Goal: Task Accomplishment & Management: Complete application form

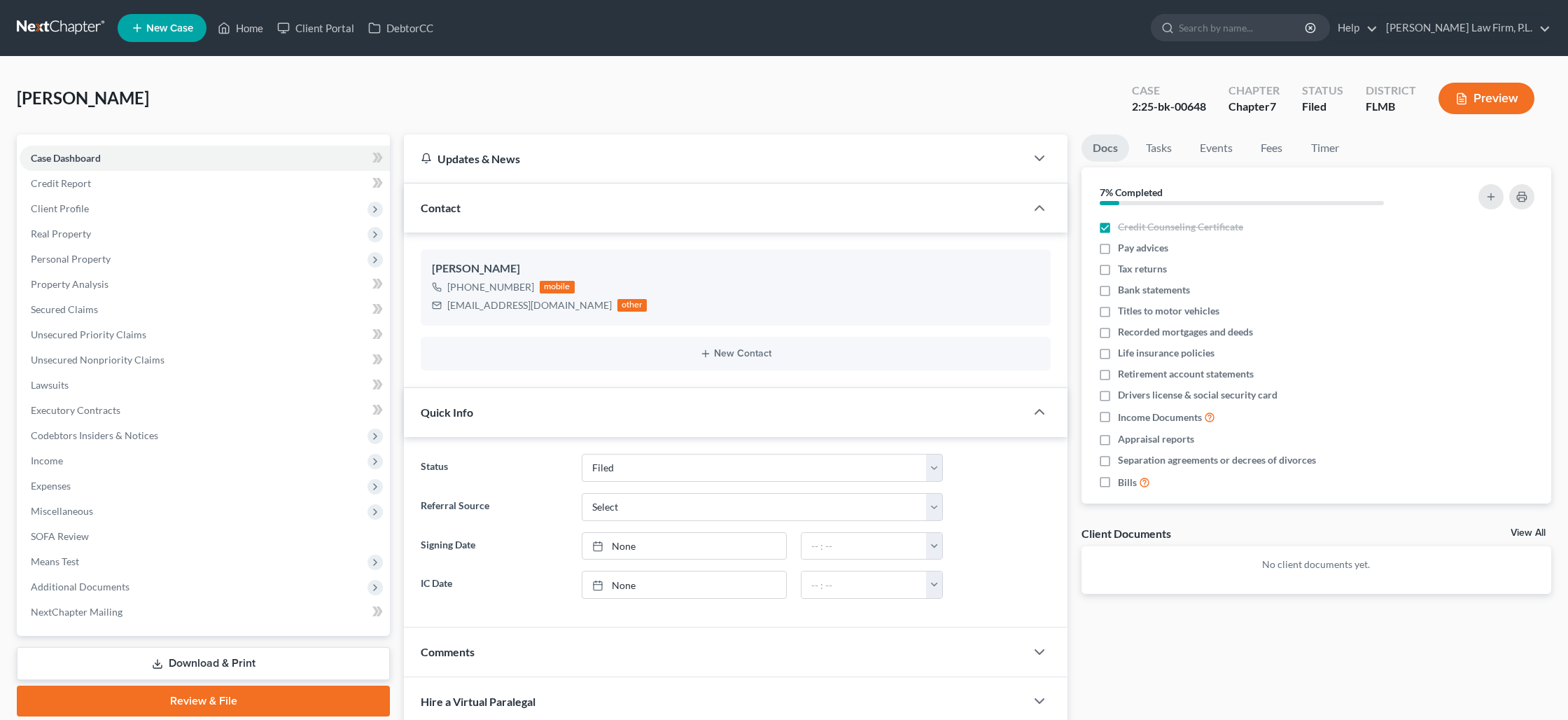
select select "2"
click at [240, 27] on link "Home" at bounding box center [240, 27] width 60 height 25
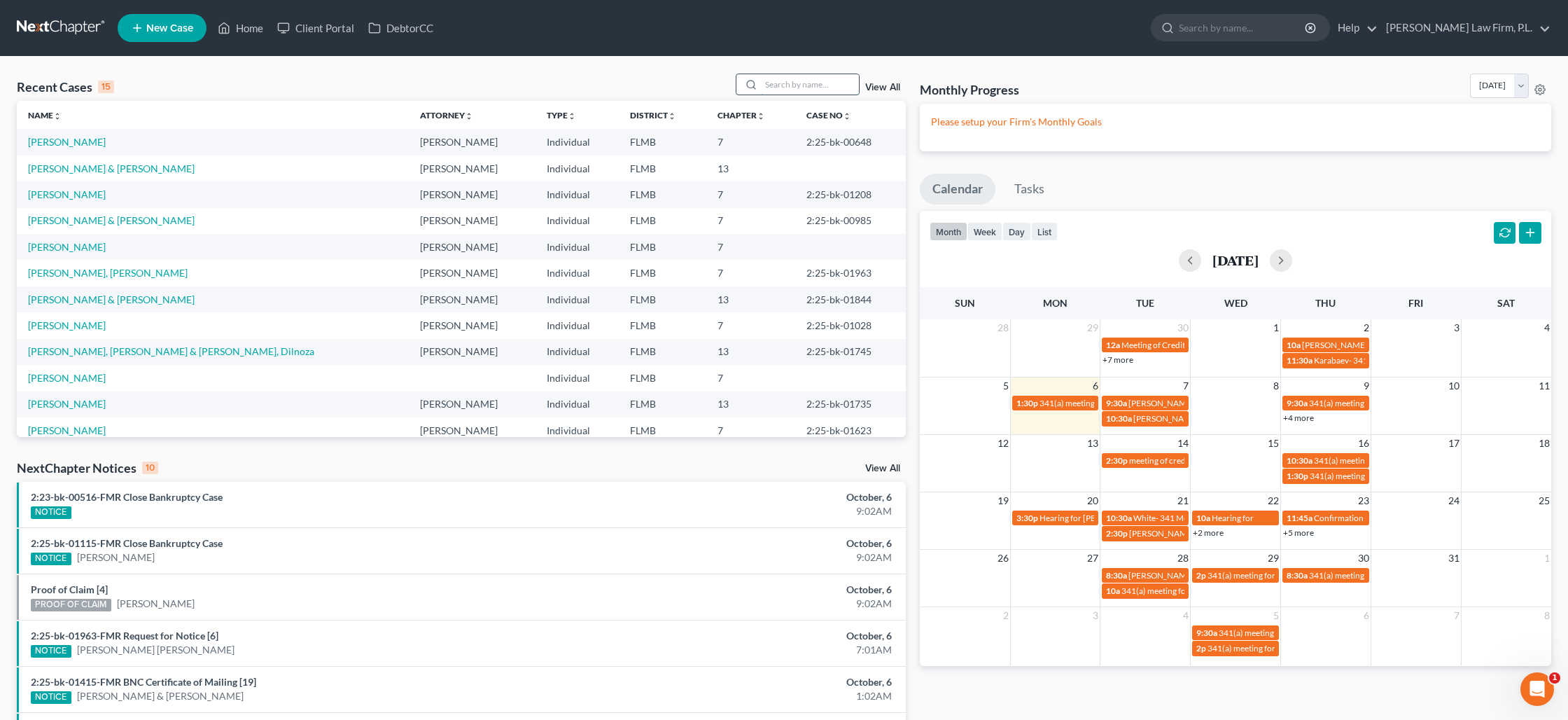
click at [807, 92] on input "search" at bounding box center [809, 84] width 98 height 20
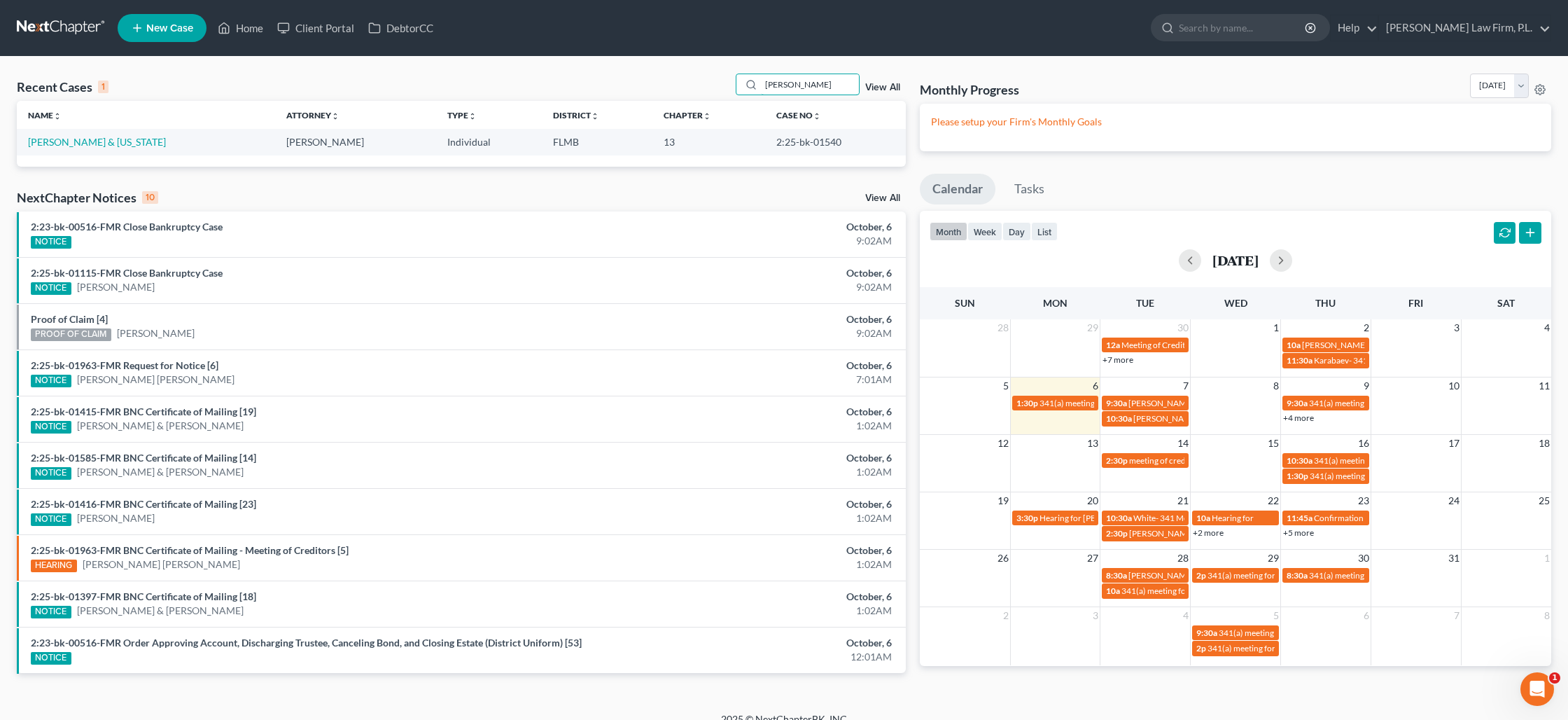
type input "[PERSON_NAME]"
click at [68, 144] on link "[PERSON_NAME] & [US_STATE]" at bounding box center [97, 142] width 138 height 12
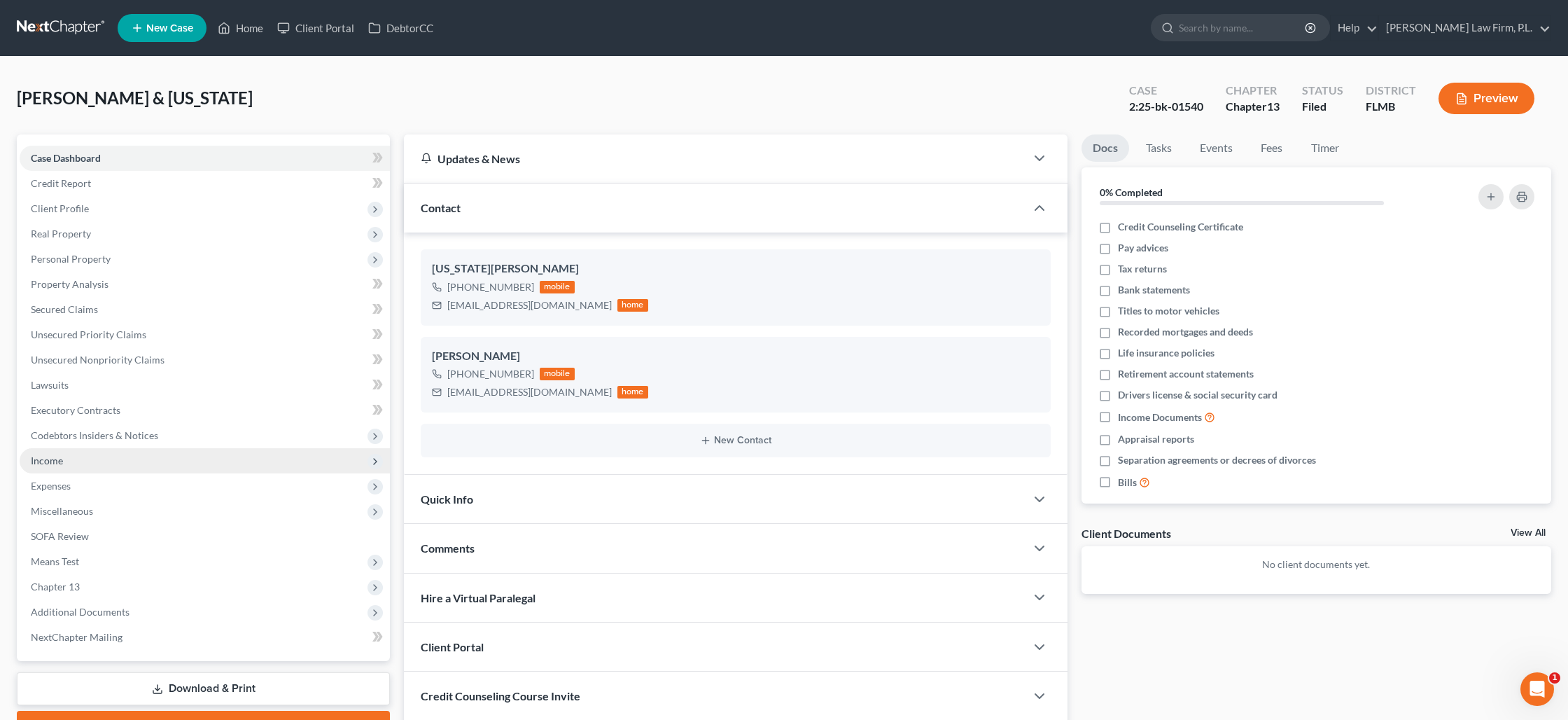
click at [61, 466] on span "Income" at bounding box center [47, 461] width 33 height 12
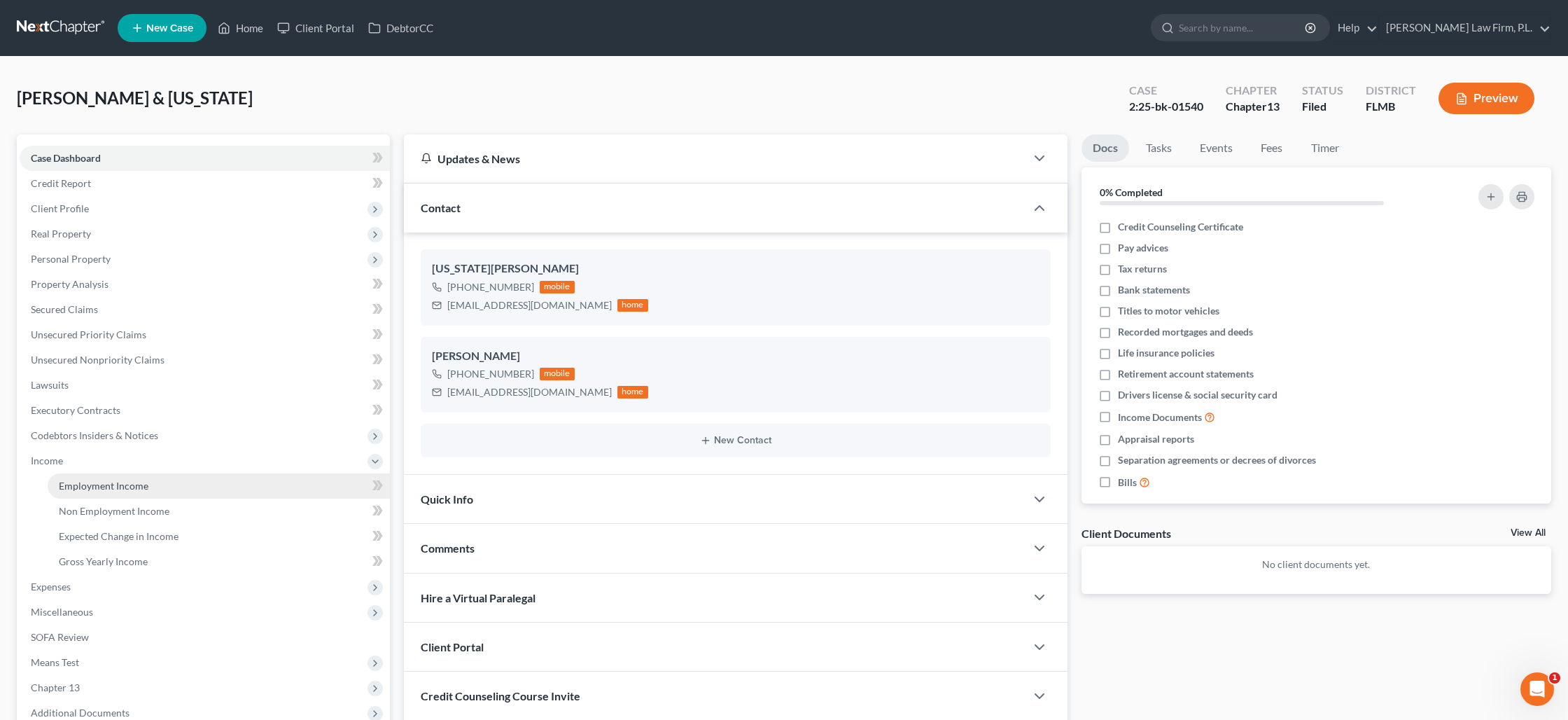
click at [88, 484] on span "Employment Income" at bounding box center [104, 486] width 89 height 12
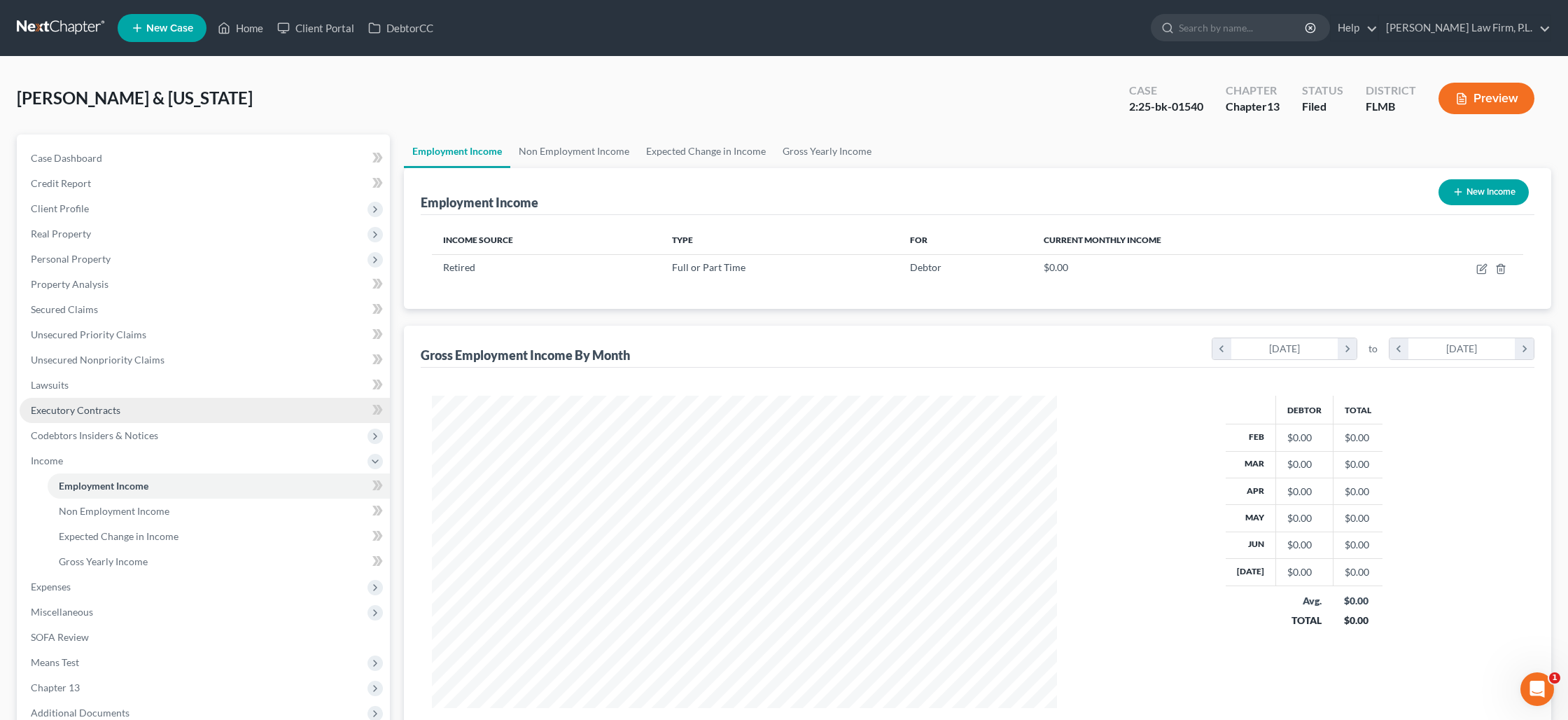
scroll to position [312, 652]
click at [565, 148] on link "Non Employment Income" at bounding box center [574, 151] width 127 height 33
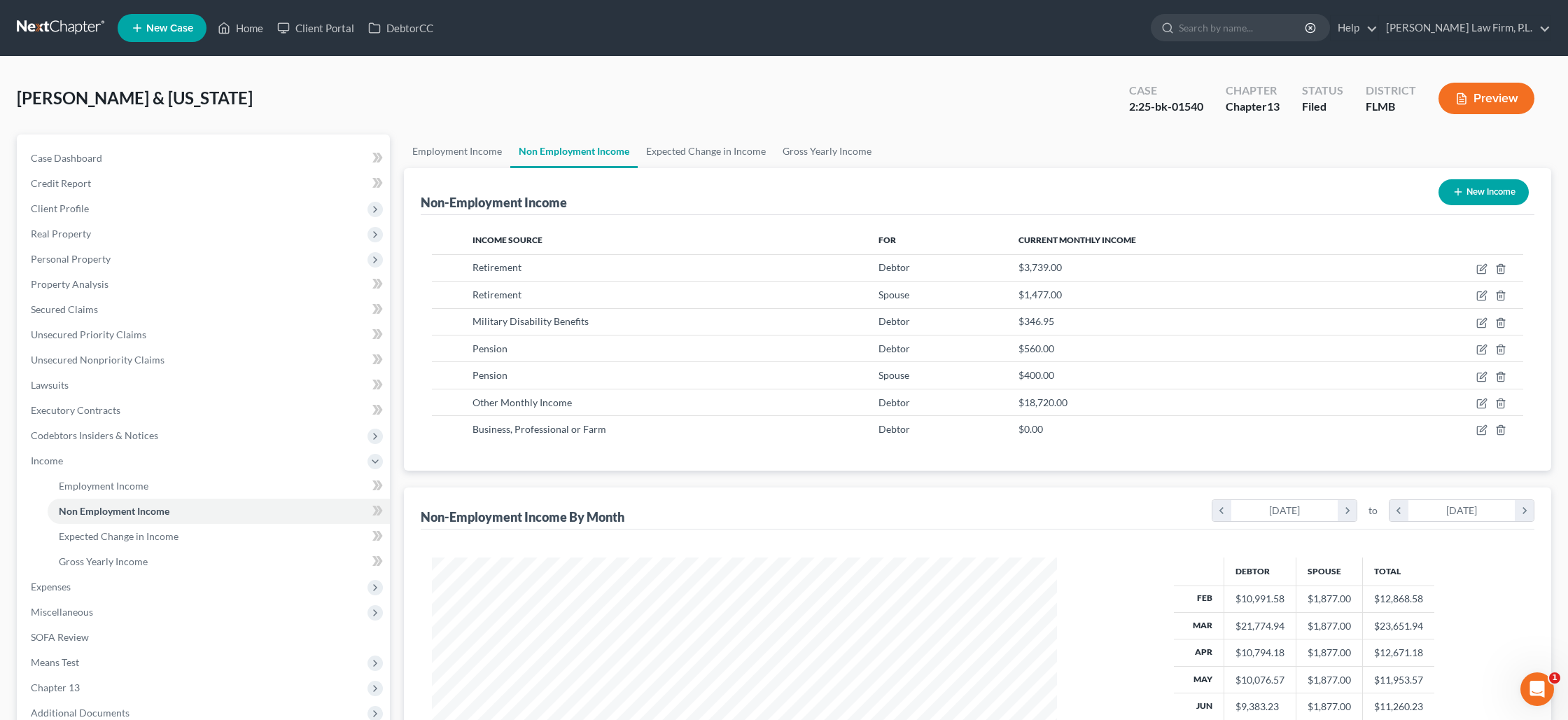
scroll to position [312, 652]
click at [692, 146] on link "Expected Change in Income" at bounding box center [706, 151] width 136 height 33
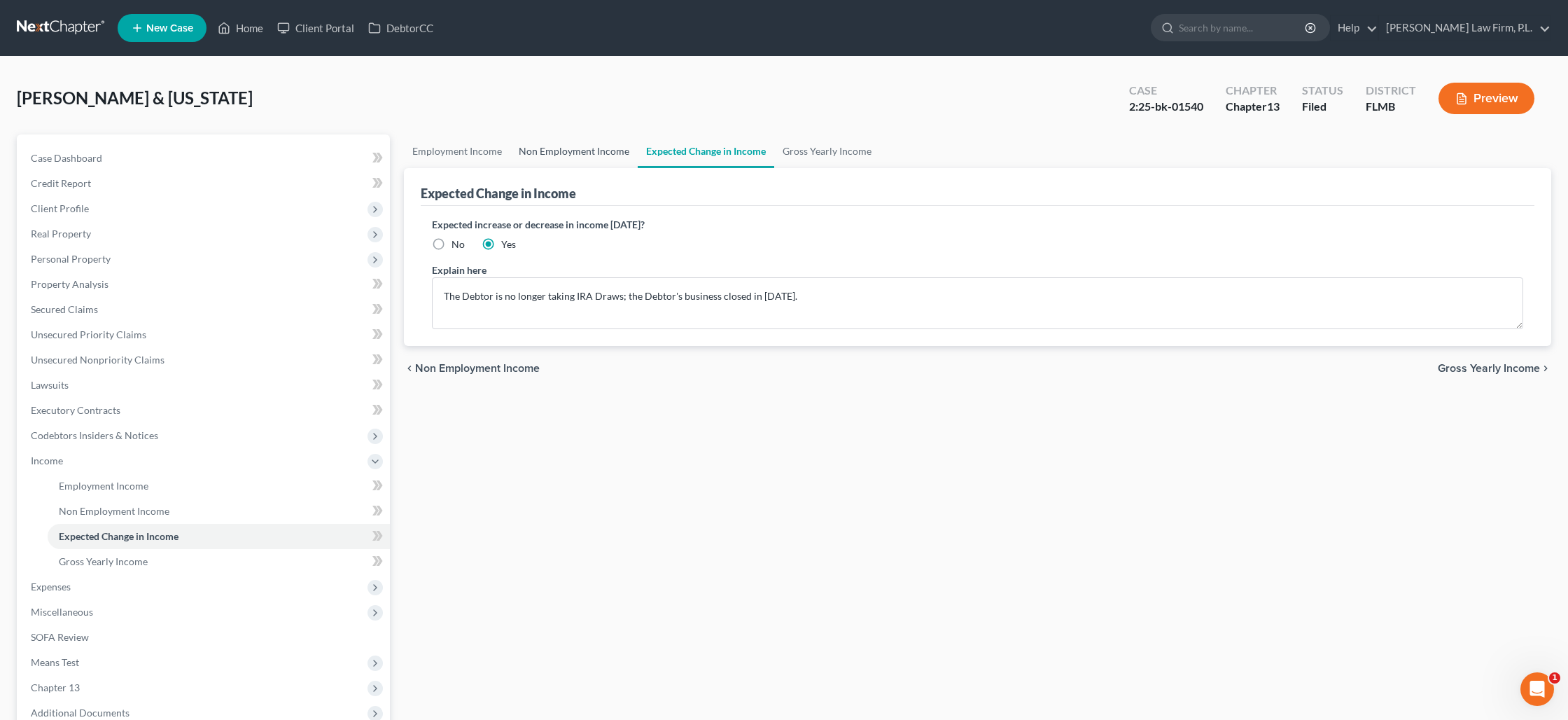
click at [598, 150] on link "Non Employment Income" at bounding box center [574, 151] width 127 height 33
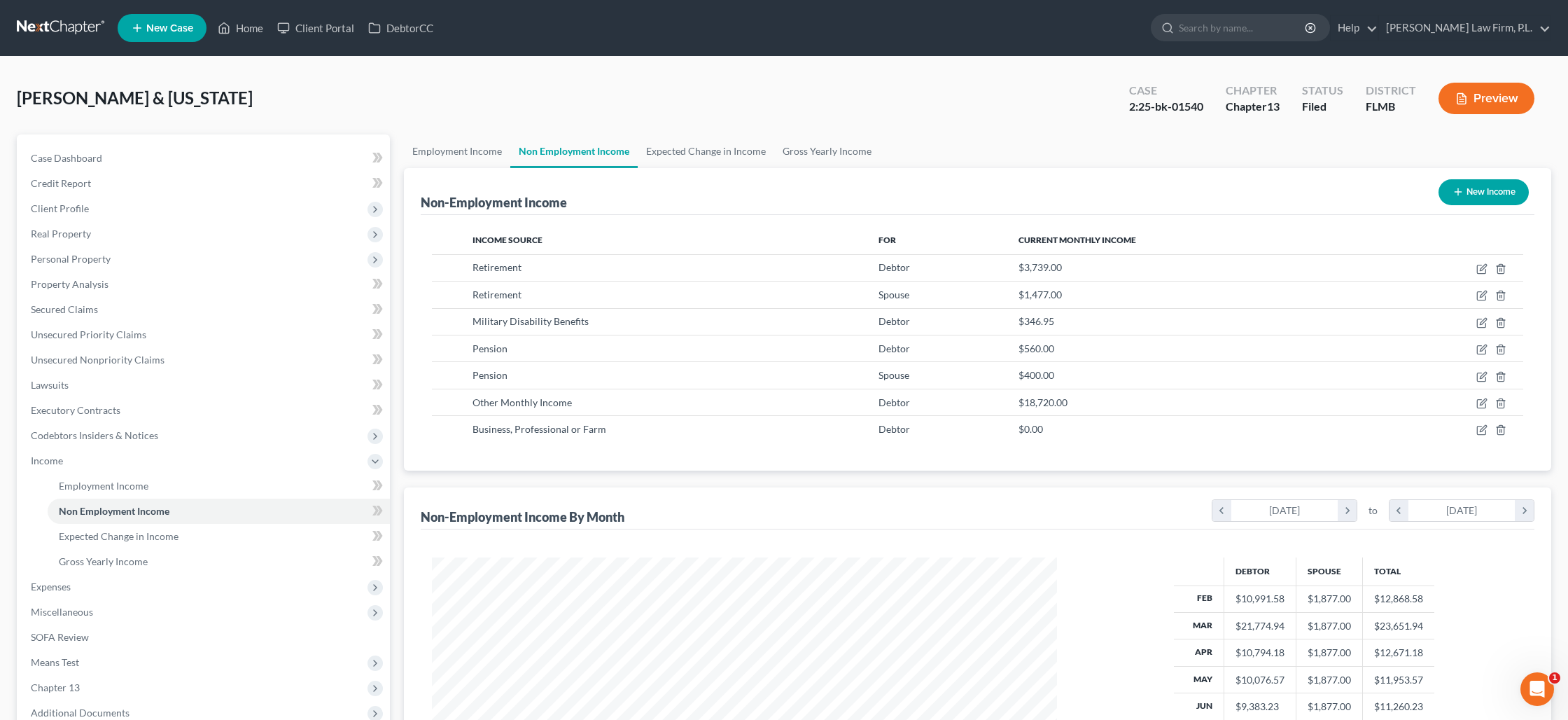
scroll to position [312, 652]
click at [495, 152] on link "Employment Income" at bounding box center [457, 151] width 106 height 33
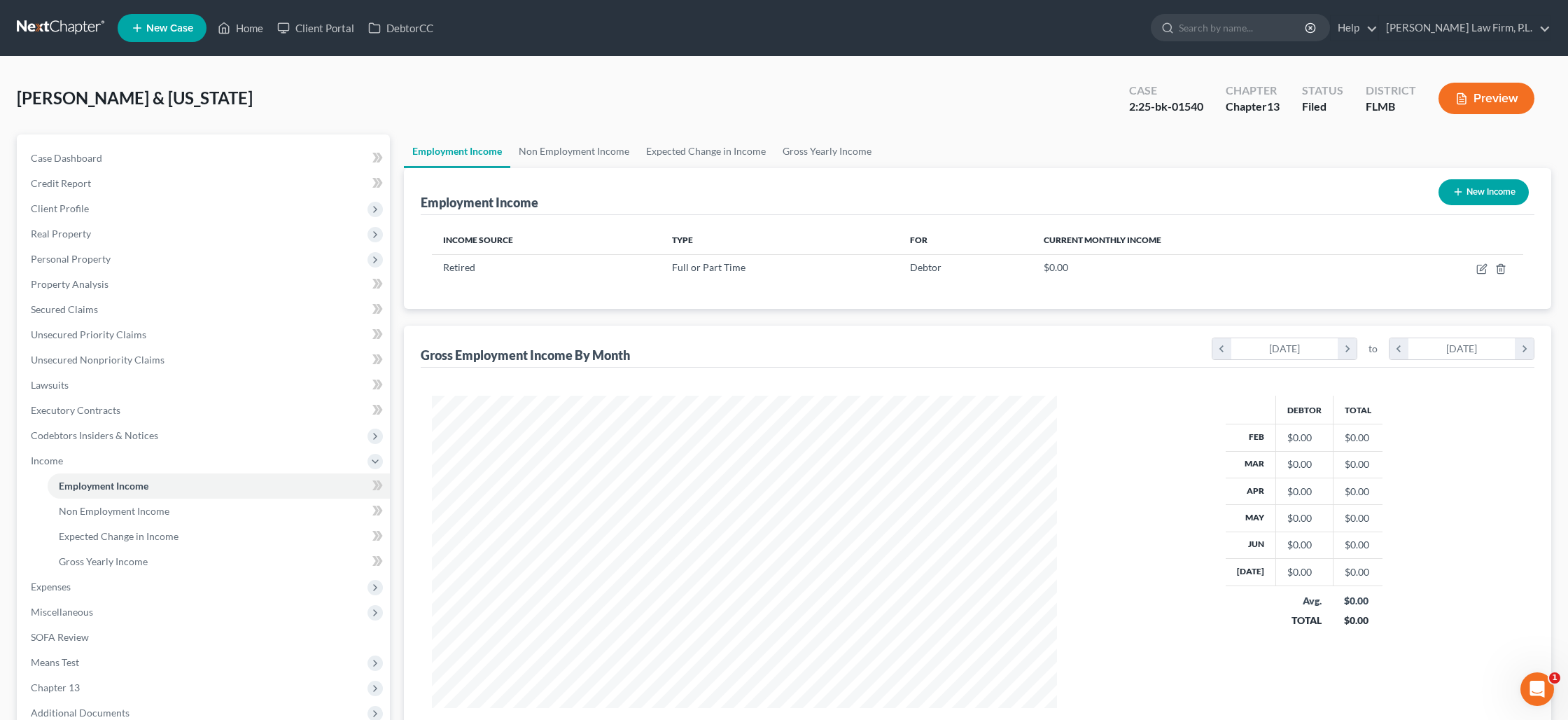
scroll to position [312, 652]
click at [540, 151] on link "Non Employment Income" at bounding box center [574, 151] width 127 height 33
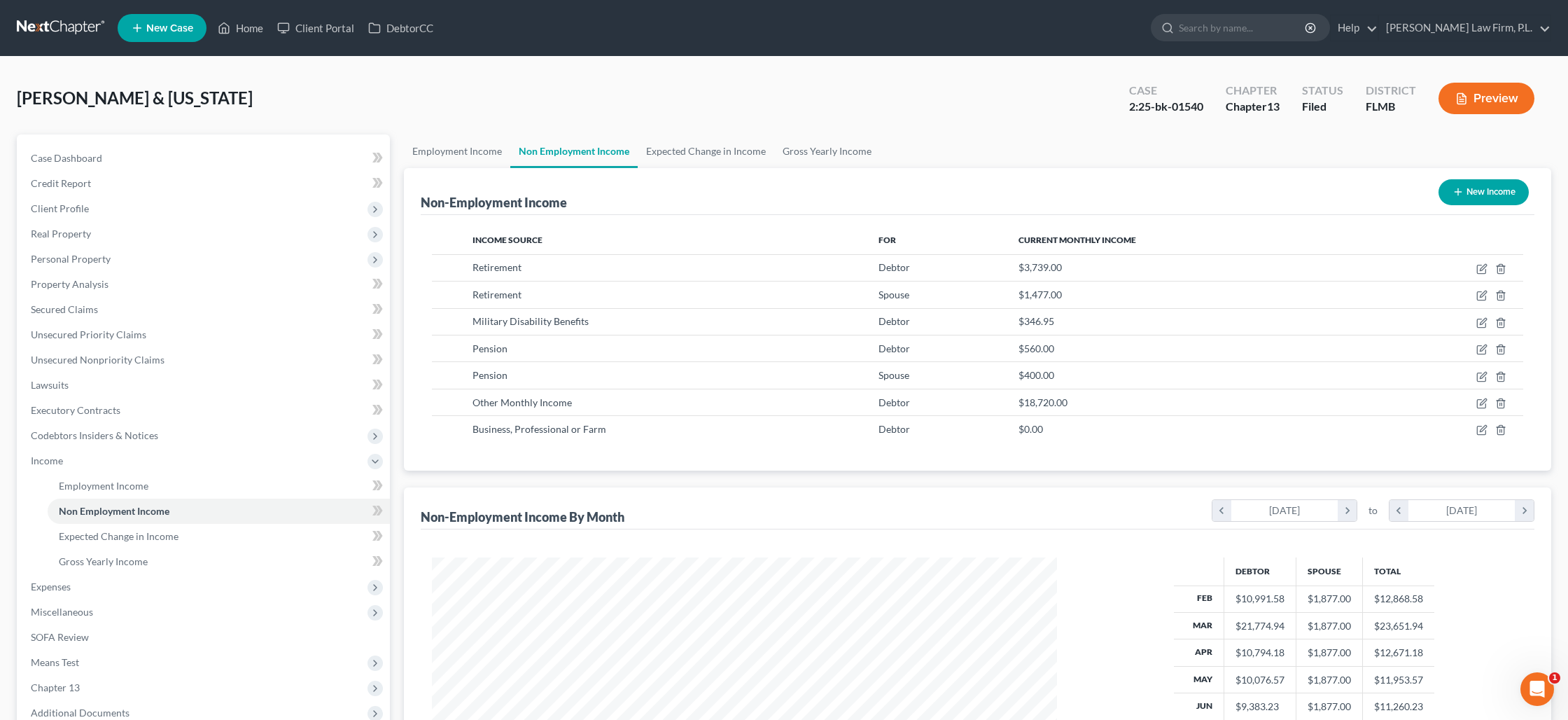
scroll to position [312, 652]
click at [1484, 402] on icon "button" at bounding box center [1482, 402] width 6 height 6
select select "13"
select select "0"
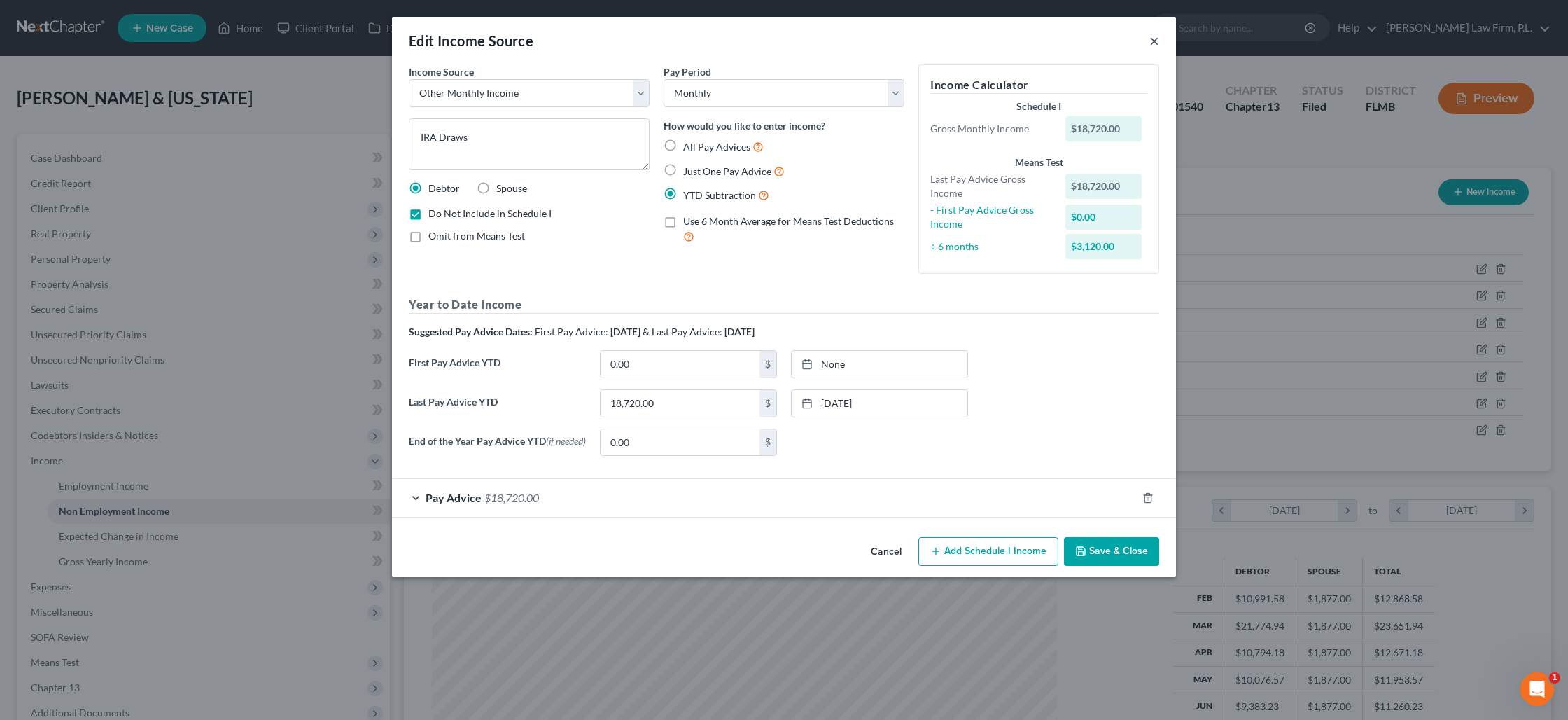
click at [1155, 40] on button "×" at bounding box center [1154, 41] width 10 height 17
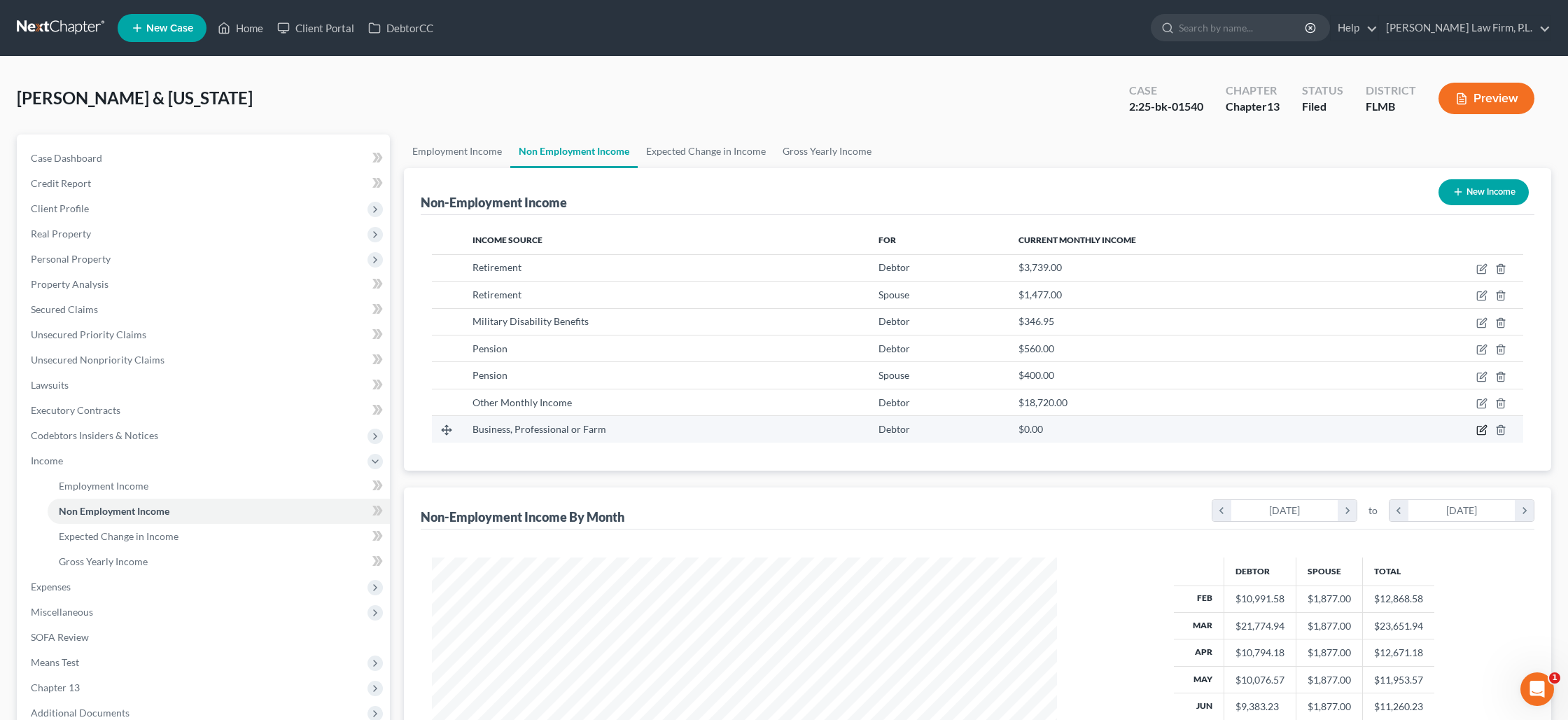
click at [1482, 429] on icon "button" at bounding box center [1482, 430] width 11 height 11
select select "10"
select select "0"
select select "9"
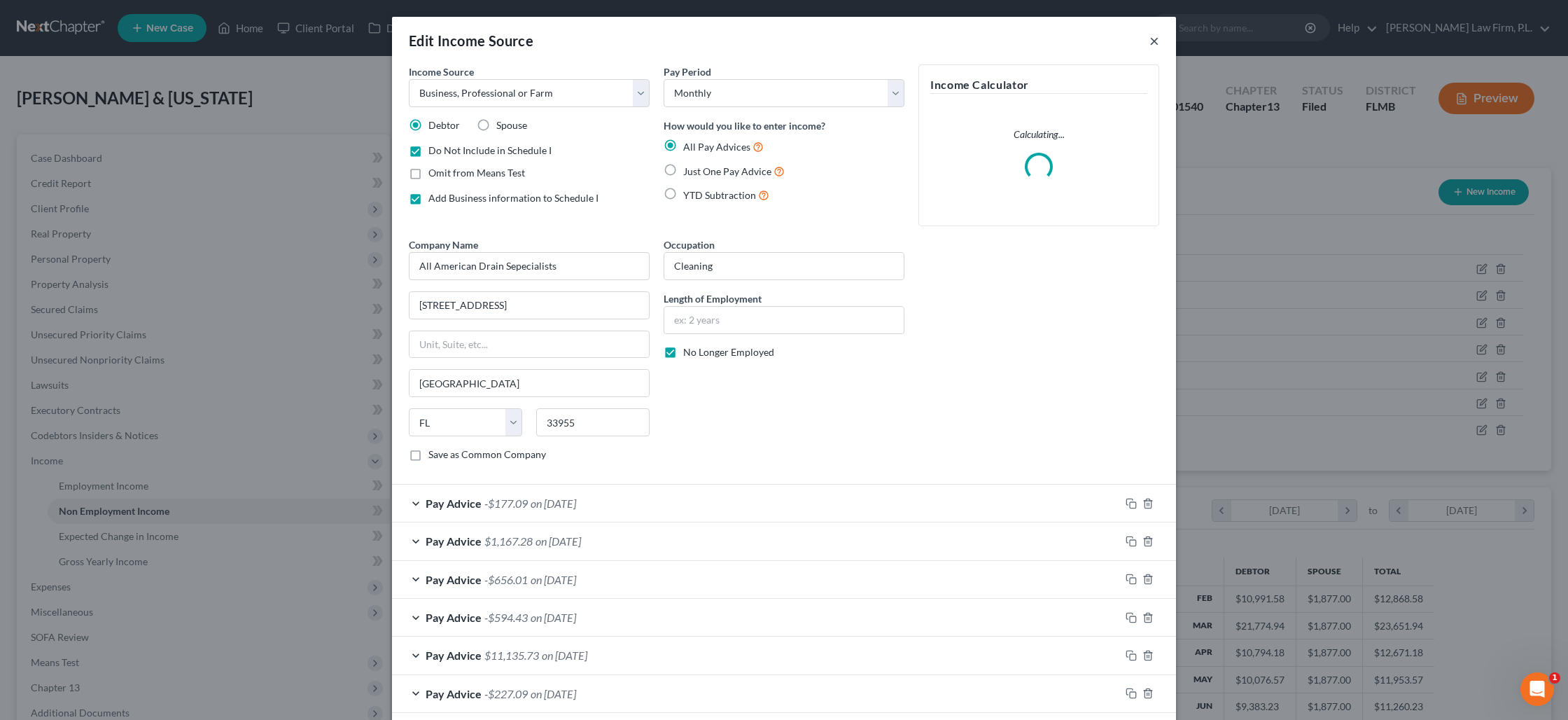
click at [1158, 43] on button "×" at bounding box center [1154, 41] width 10 height 17
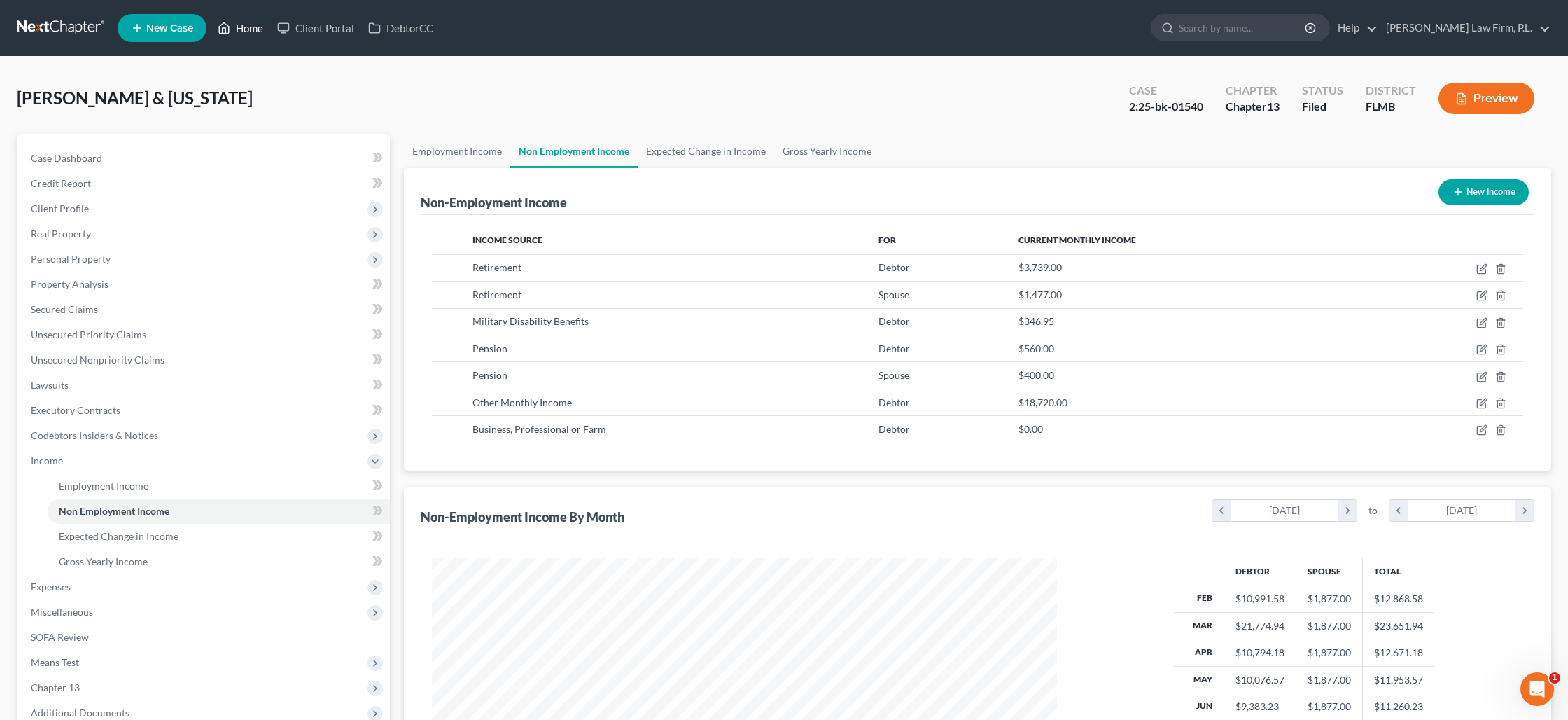
click at [237, 26] on link "Home" at bounding box center [240, 27] width 60 height 25
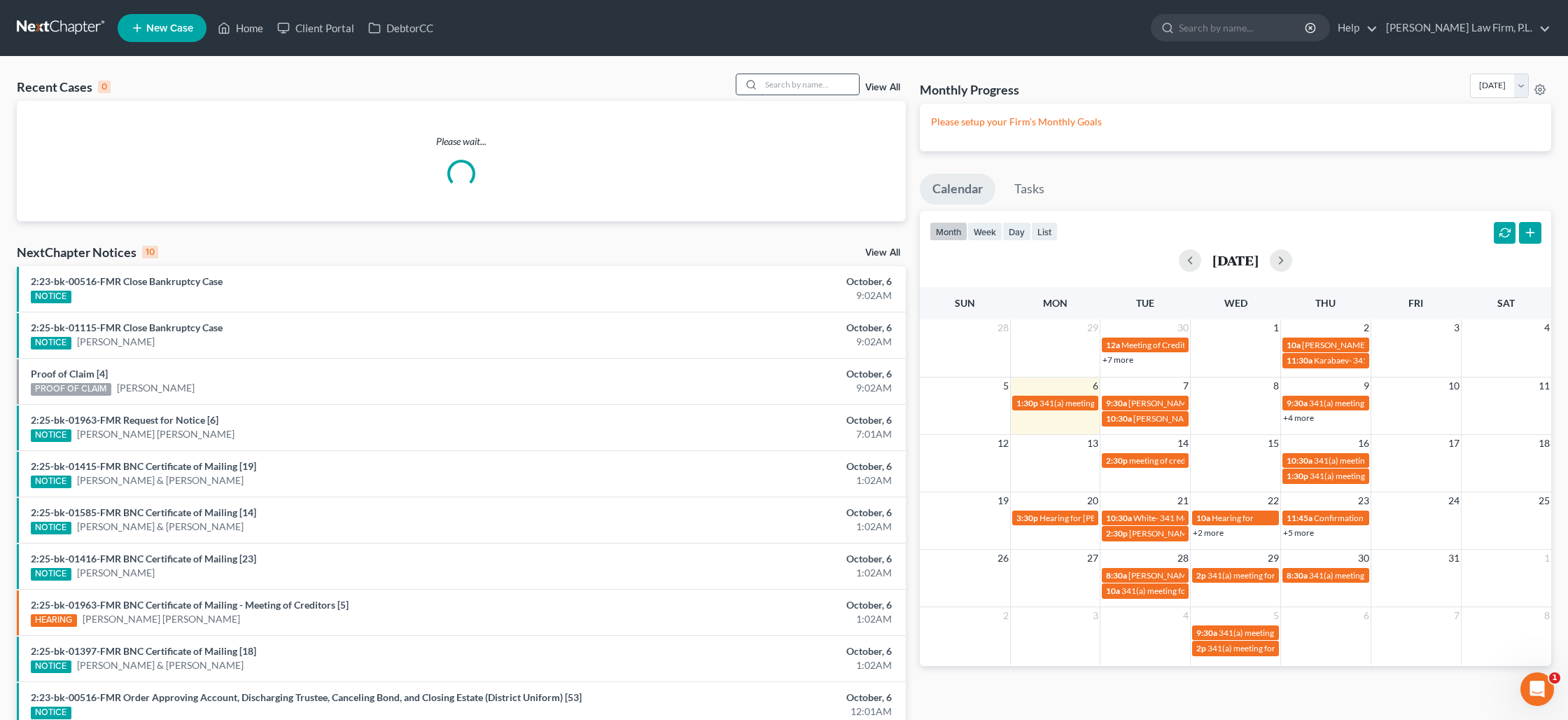
click at [817, 88] on input "search" at bounding box center [809, 84] width 98 height 20
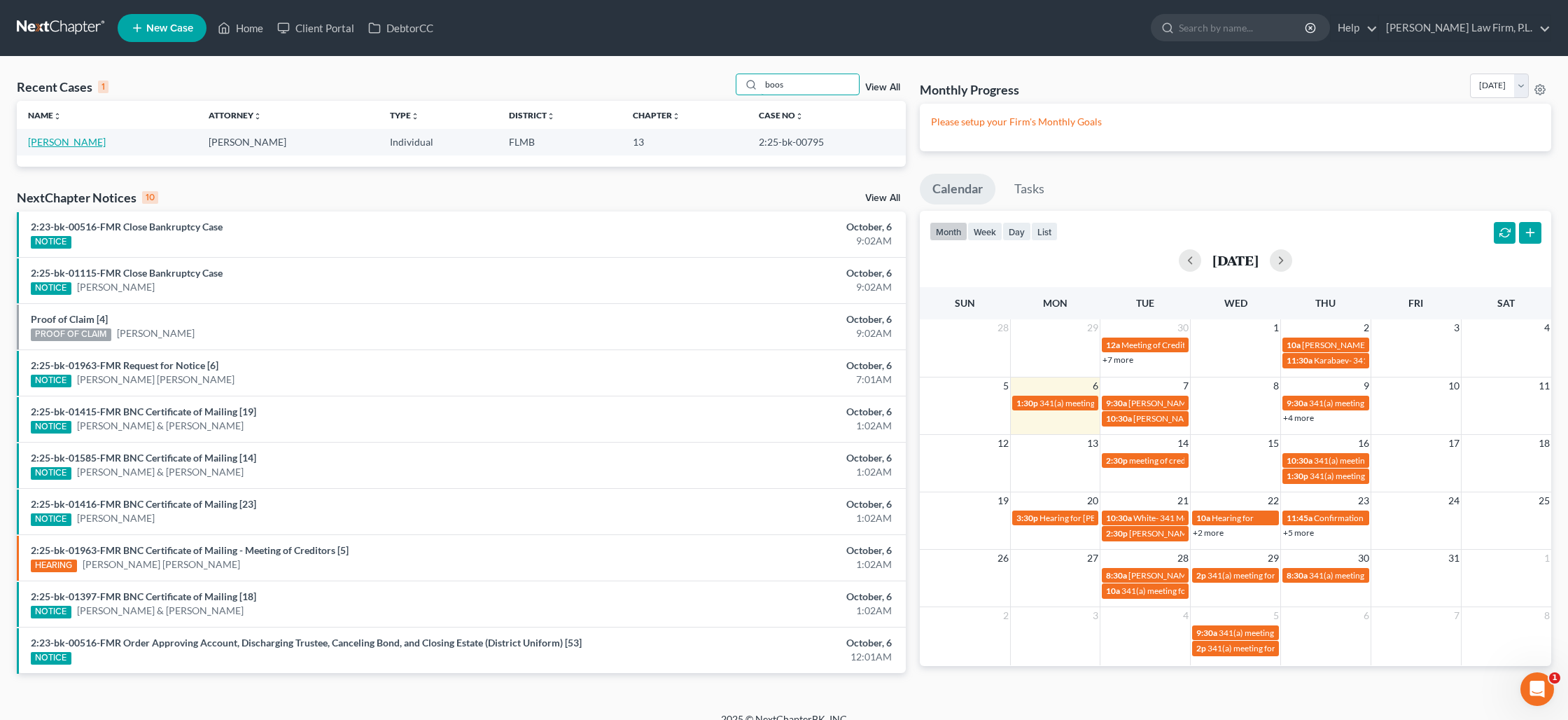
type input "boos"
click at [39, 141] on link "[PERSON_NAME]" at bounding box center [67, 142] width 78 height 12
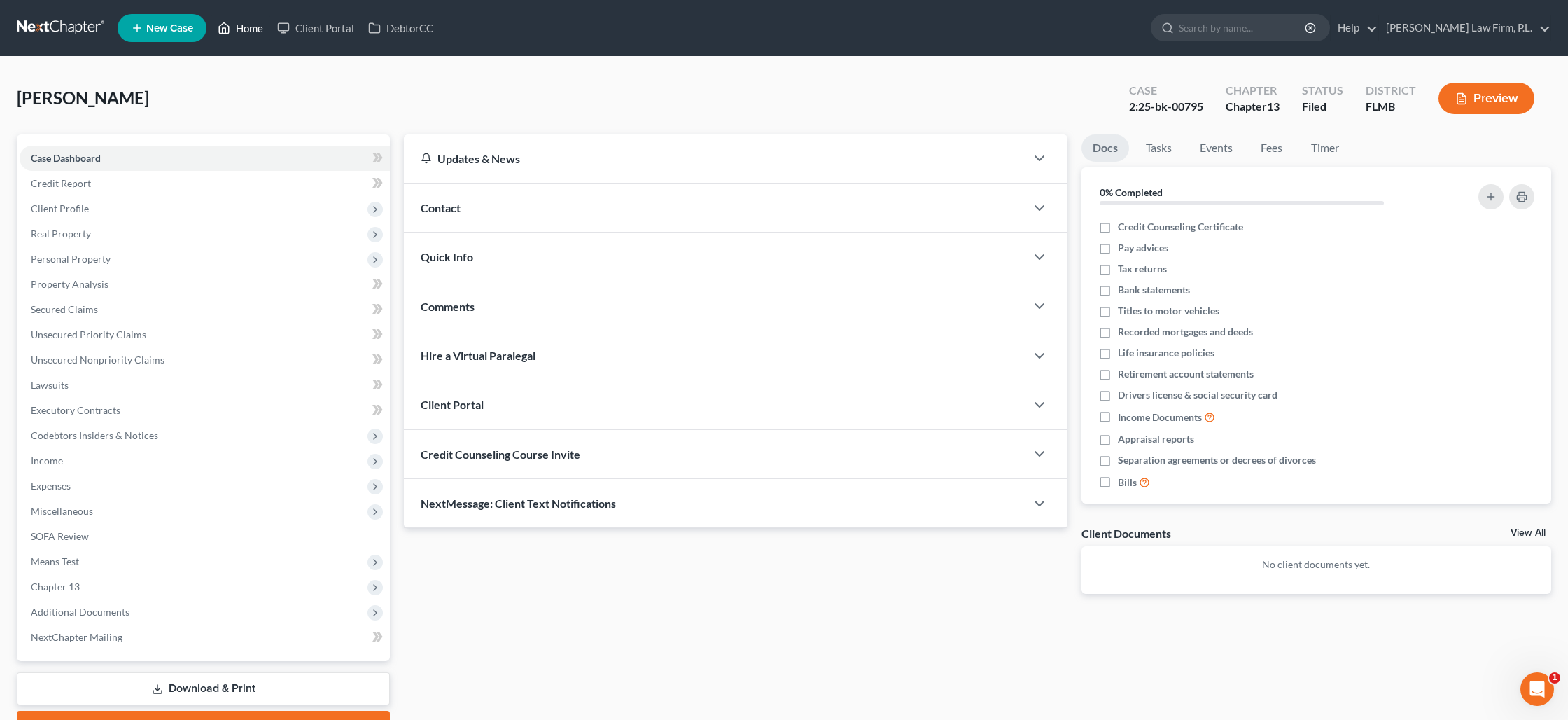
click at [233, 30] on link "Home" at bounding box center [240, 27] width 60 height 25
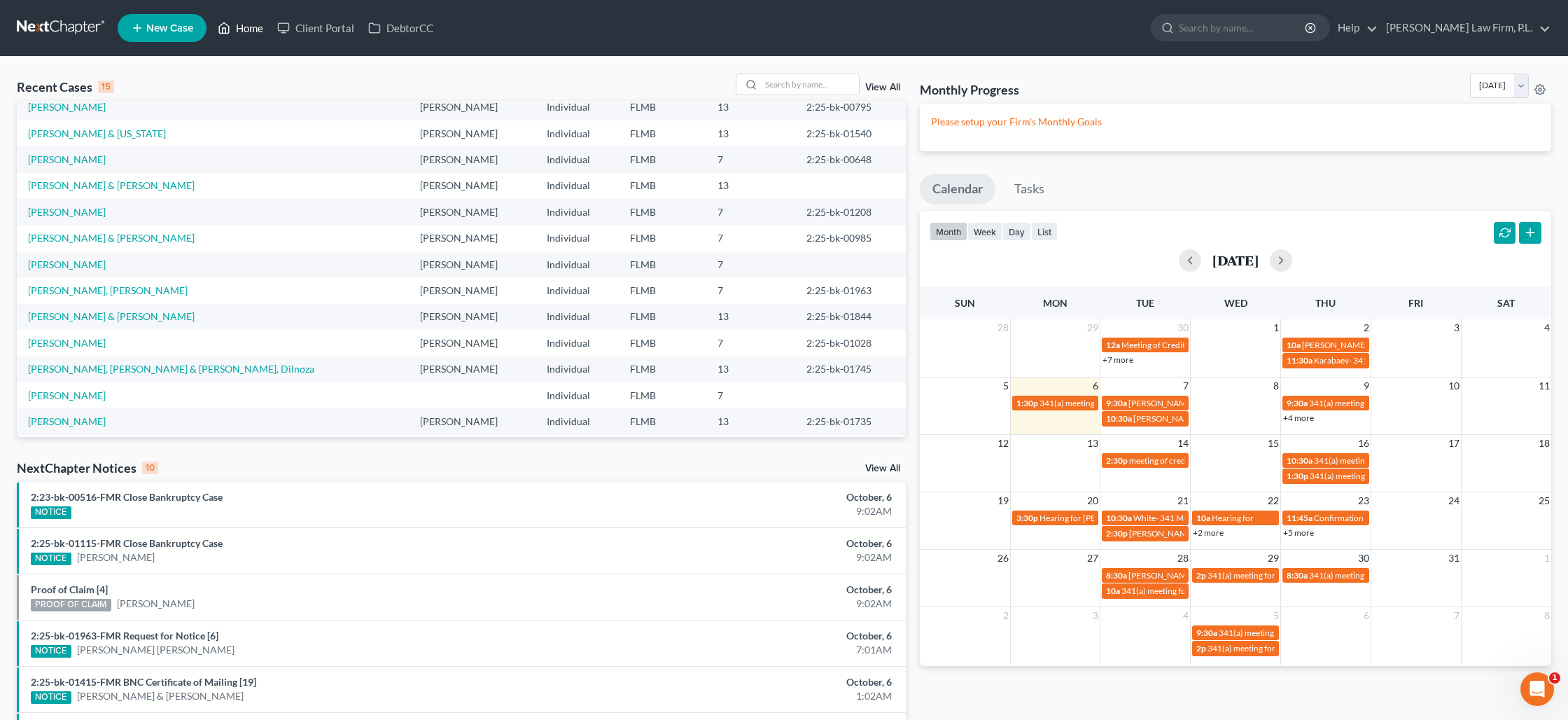
scroll to position [41, 0]
click at [124, 362] on link "[PERSON_NAME], [PERSON_NAME] & [PERSON_NAME], Dilnoza" at bounding box center [171, 363] width 286 height 12
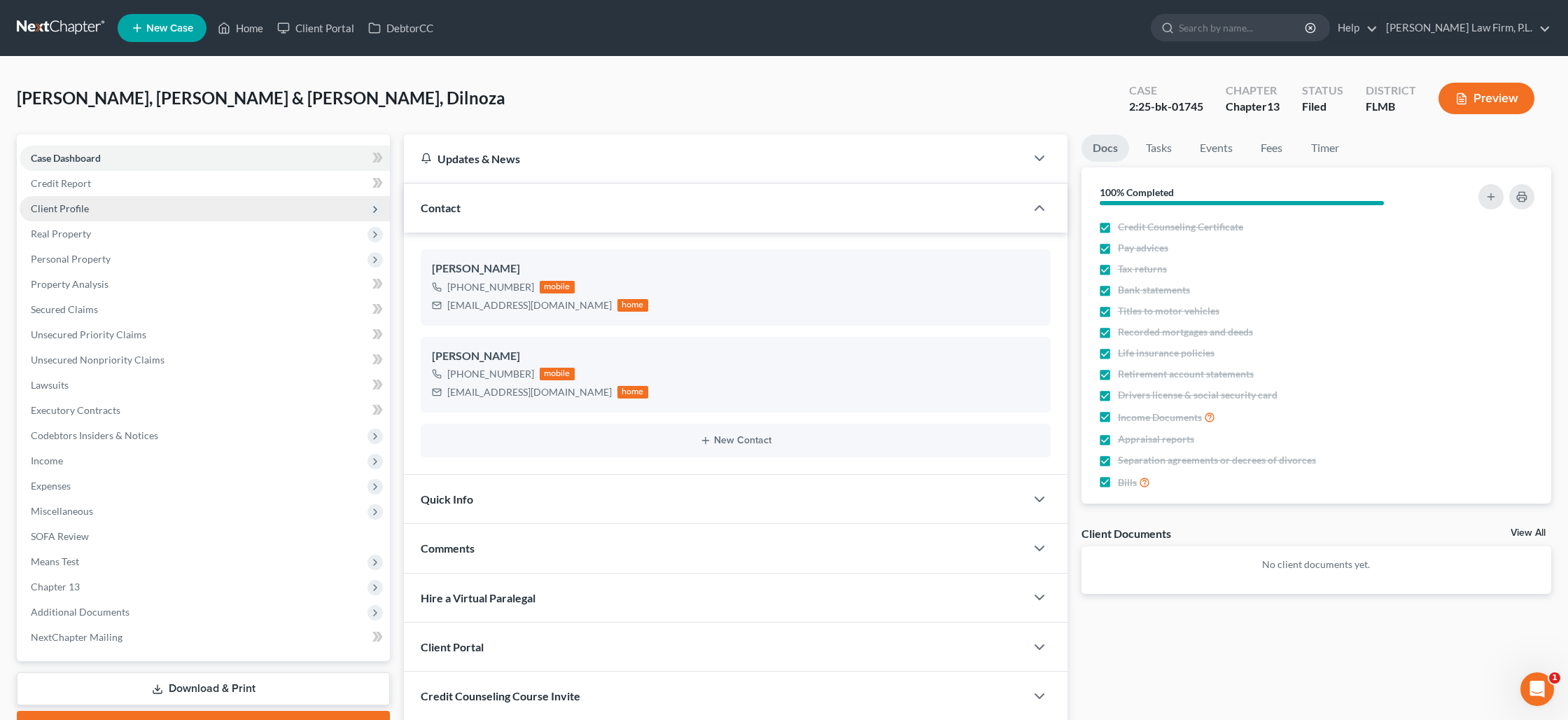
click at [75, 205] on span "Client Profile" at bounding box center [60, 208] width 58 height 12
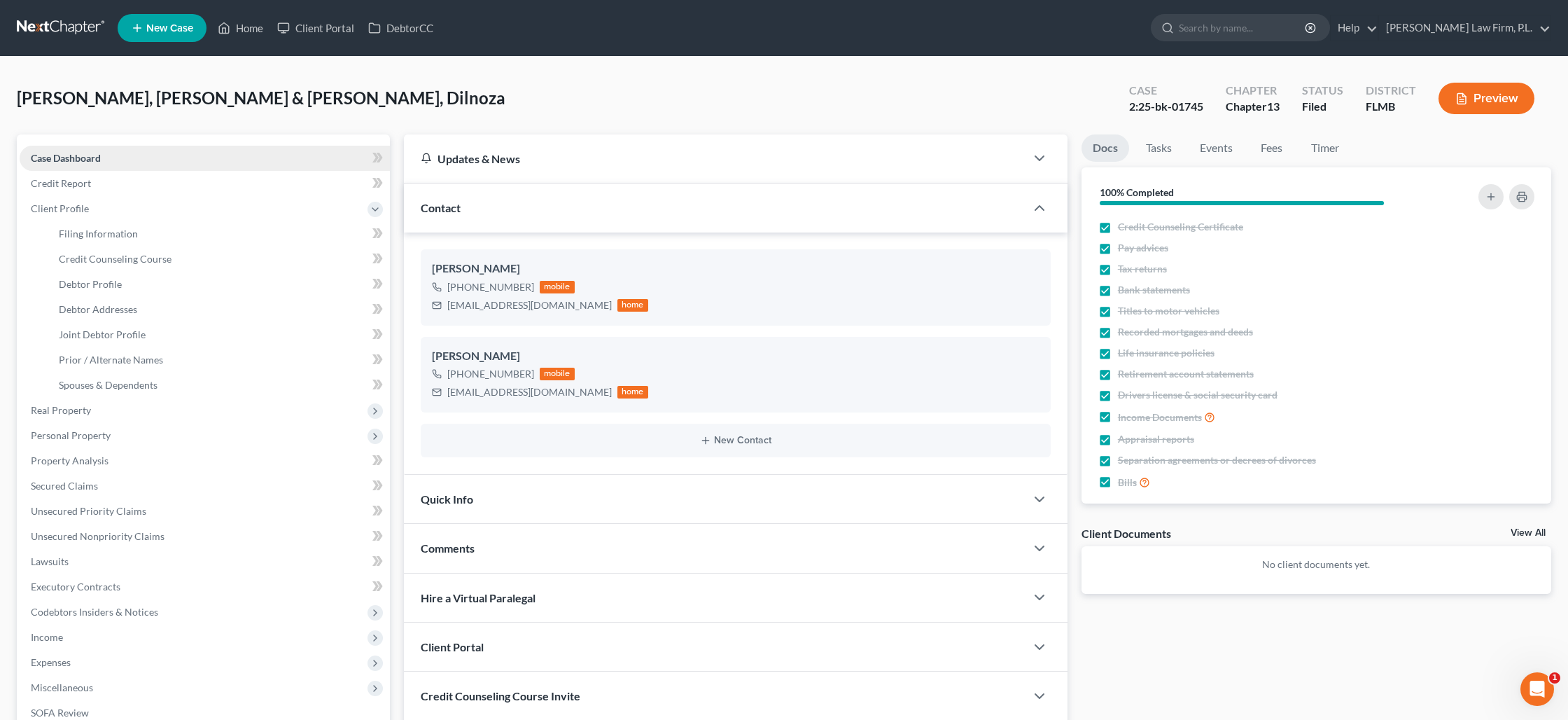
click at [81, 158] on span "Case Dashboard" at bounding box center [66, 158] width 70 height 12
click at [484, 204] on div "Contact" at bounding box center [714, 208] width 622 height 49
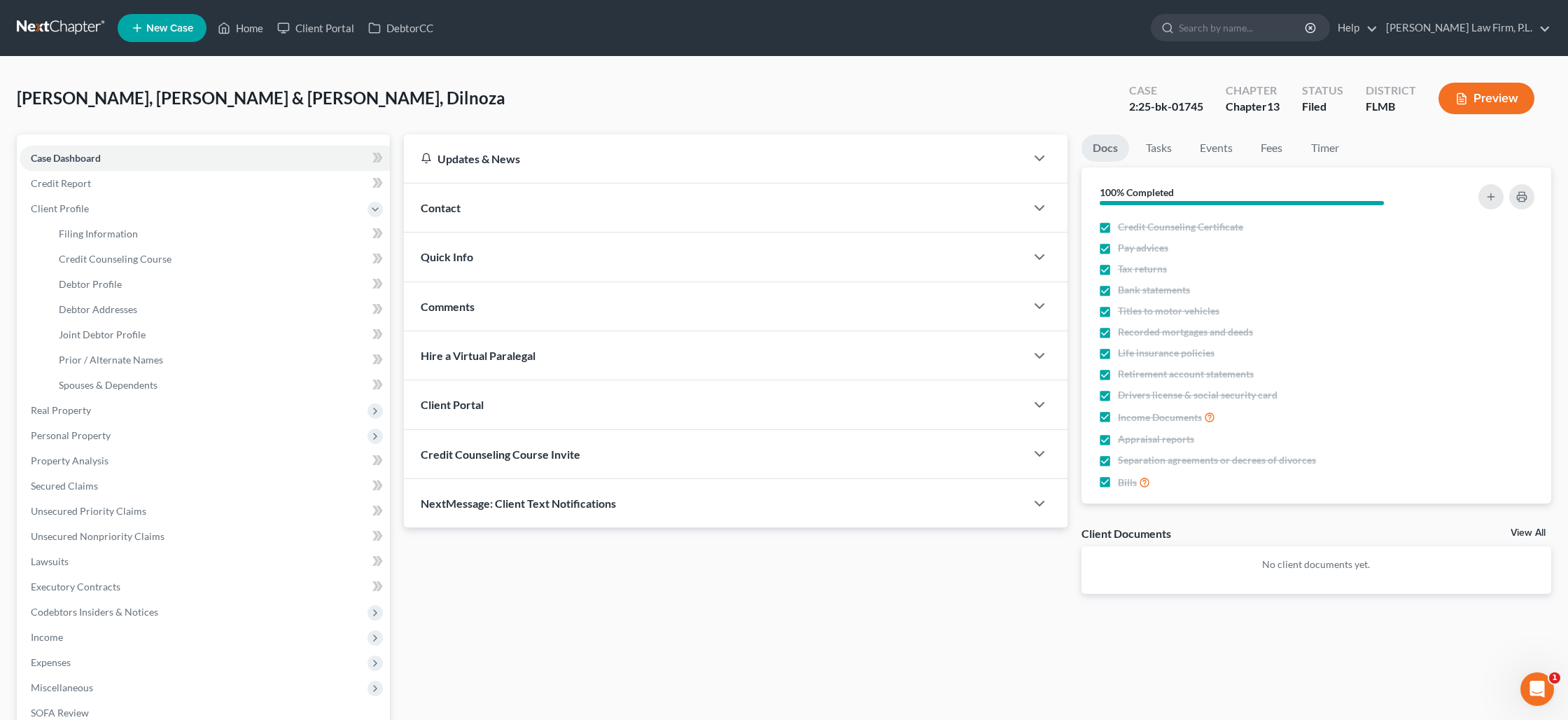
click at [491, 171] on div "Updates & News" at bounding box center [714, 158] width 622 height 49
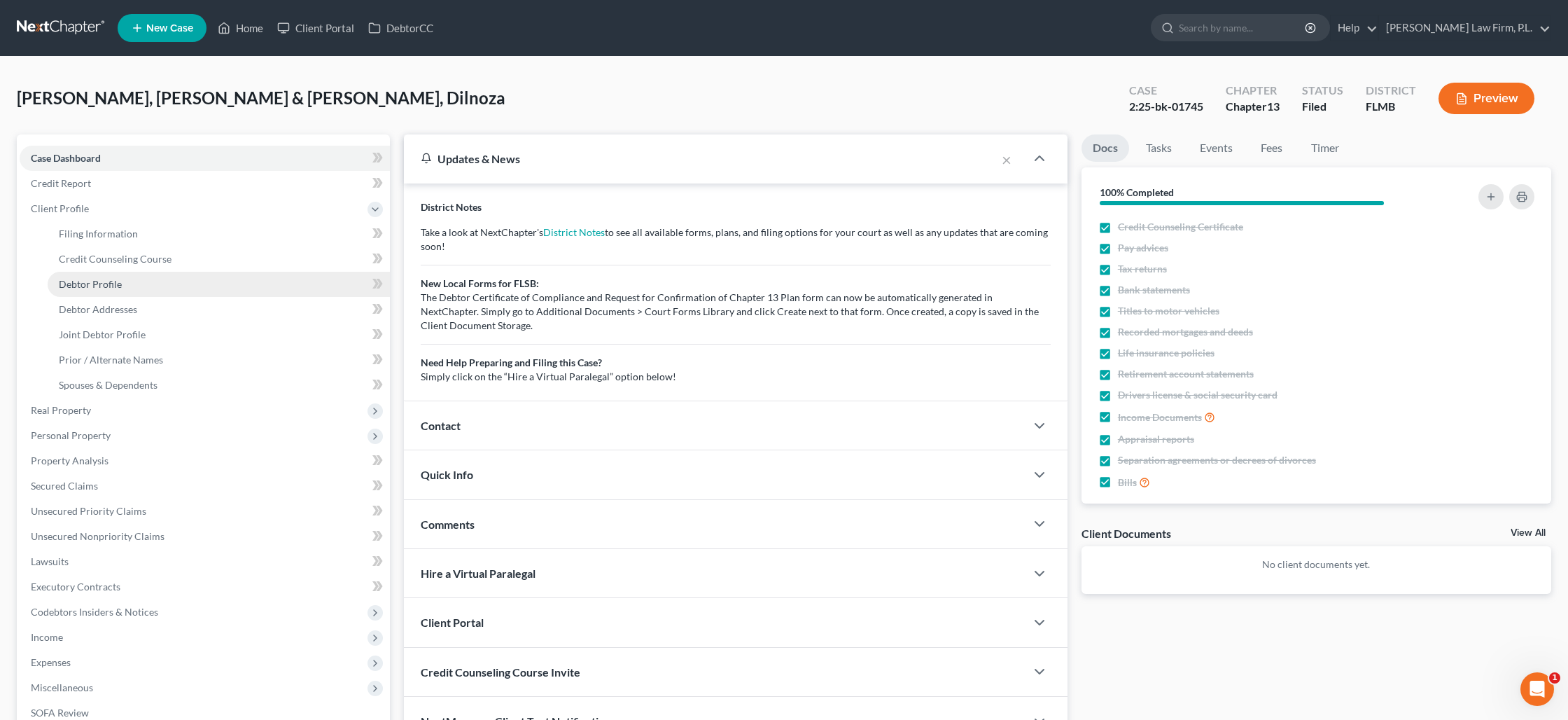
click at [98, 282] on span "Debtor Profile" at bounding box center [90, 284] width 63 height 12
select select "1"
select select "5"
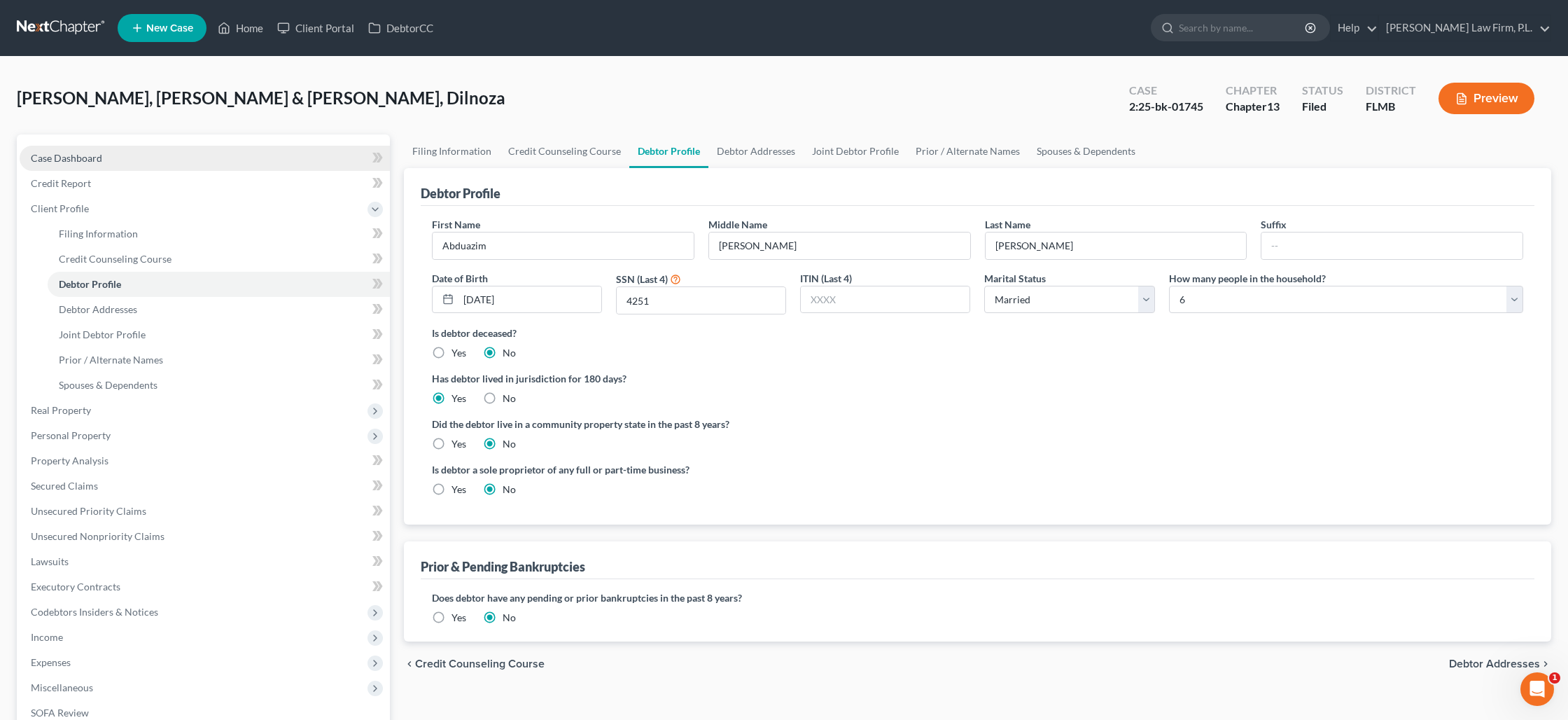
click at [103, 161] on link "Case Dashboard" at bounding box center [205, 158] width 370 height 25
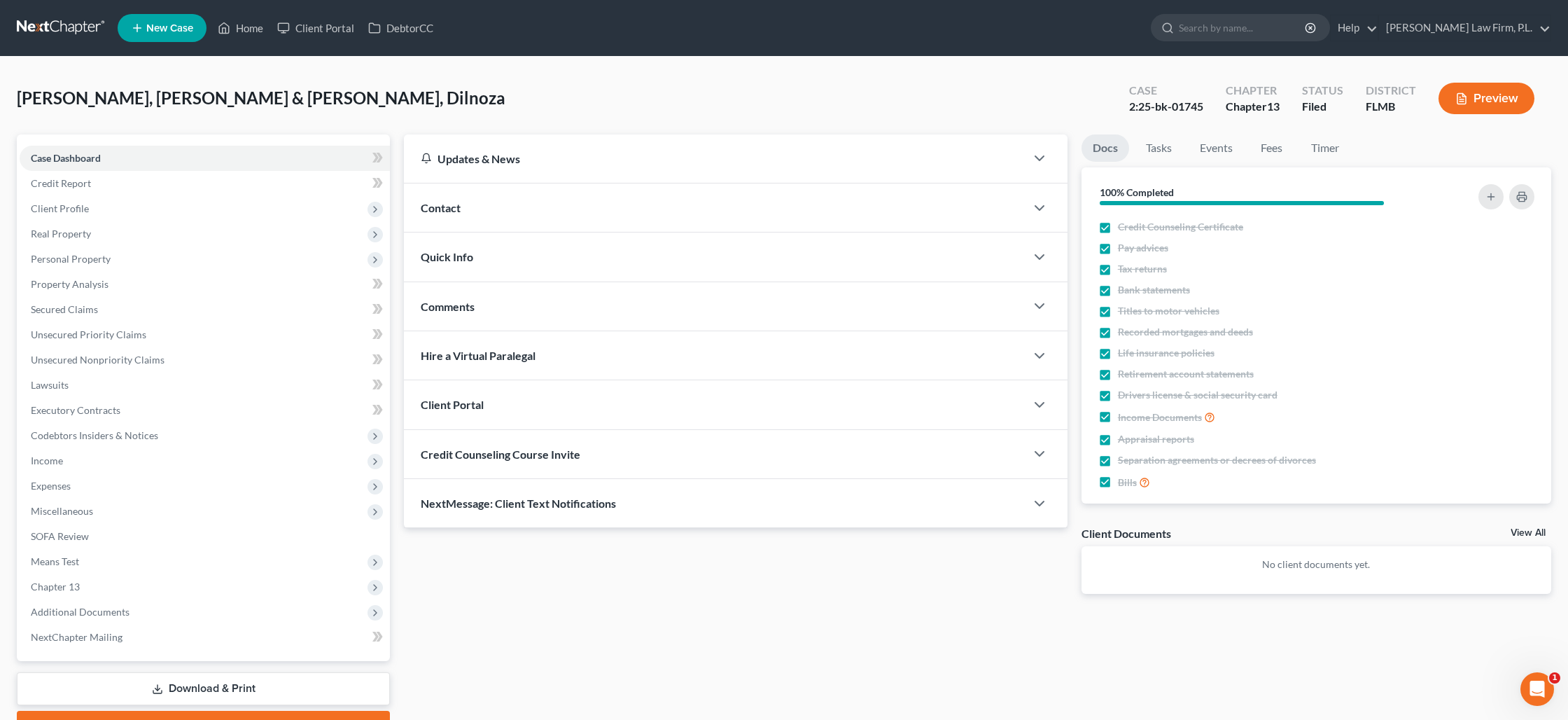
click at [486, 259] on div "Quick Info" at bounding box center [714, 257] width 622 height 49
